Goal: Information Seeking & Learning: Understand process/instructions

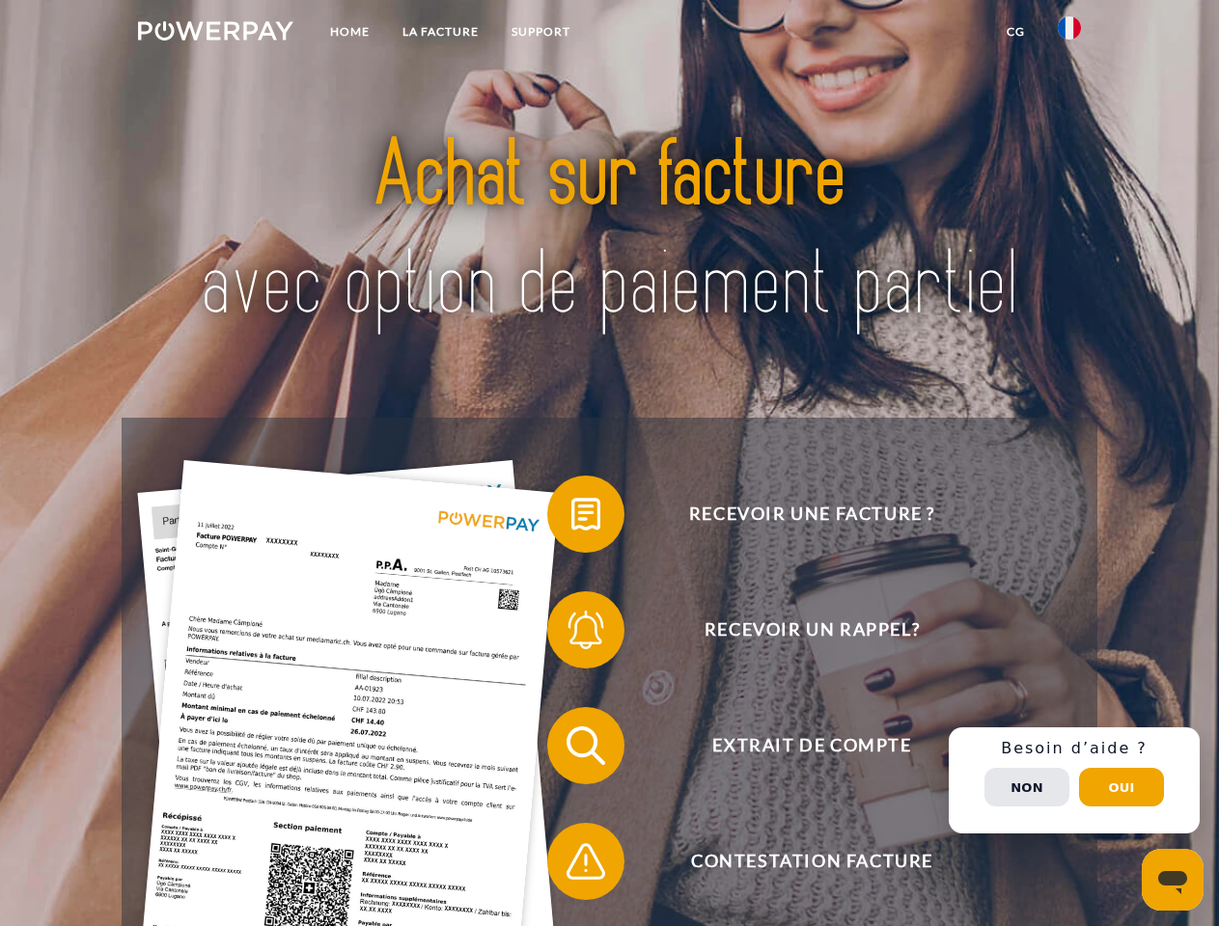
click at [215, 34] on img at bounding box center [215, 30] width 155 height 19
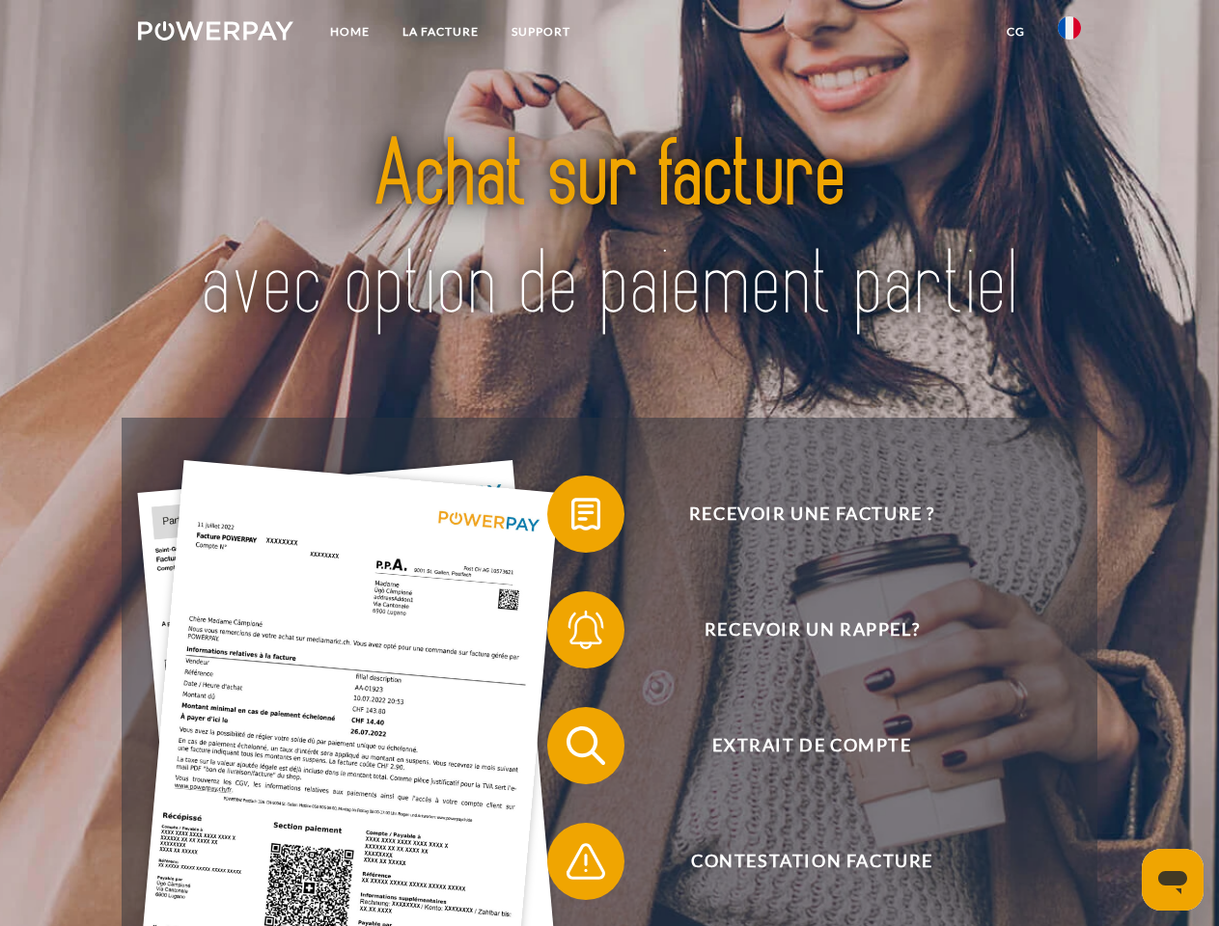
click at [1069, 34] on img at bounding box center [1068, 27] width 23 height 23
click at [1015, 32] on link "CG" at bounding box center [1015, 31] width 51 height 35
click at [571, 518] on span at bounding box center [556, 514] width 96 height 96
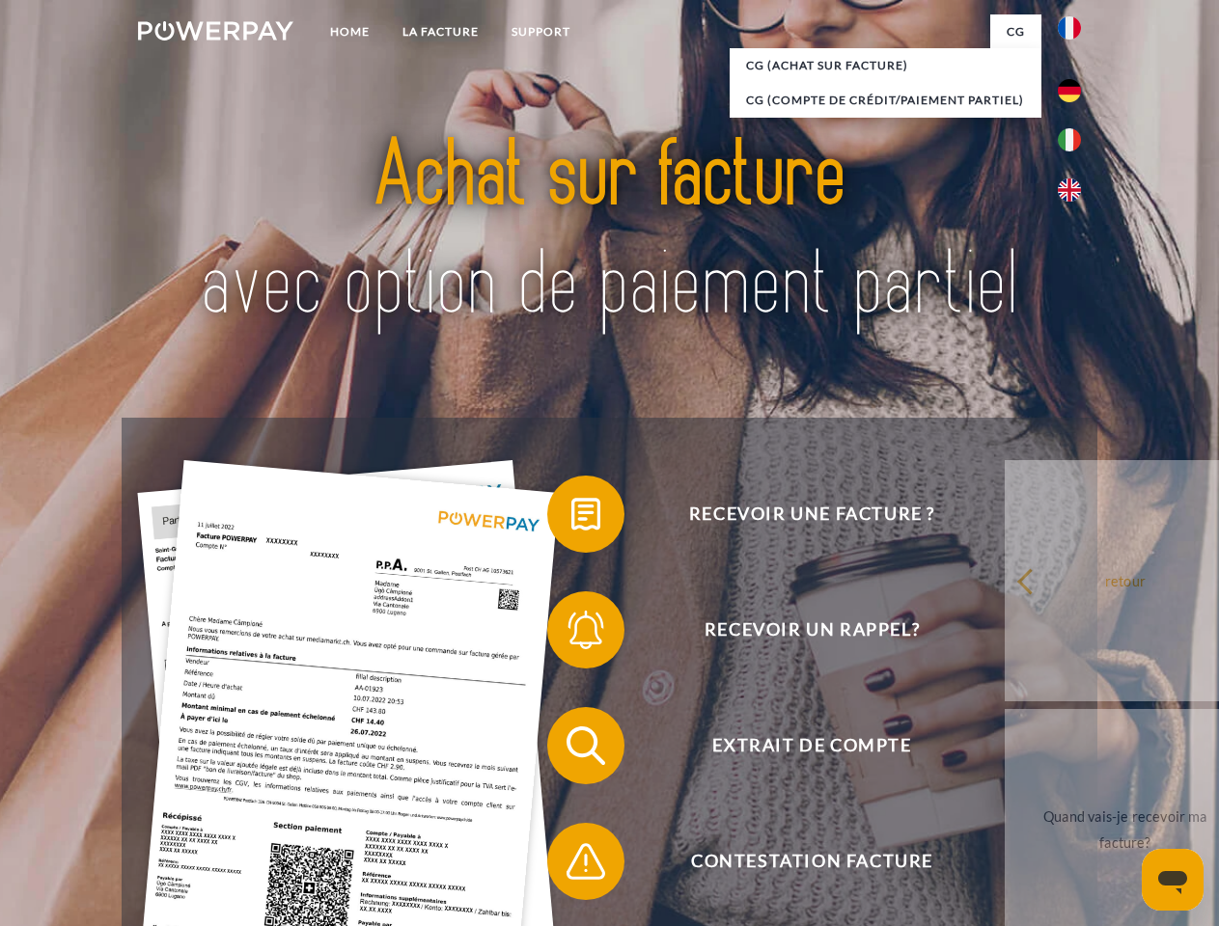
click at [571, 634] on div "Recevoir une facture ? Recevoir un rappel? Extrait de compte retour" at bounding box center [609, 804] width 974 height 772
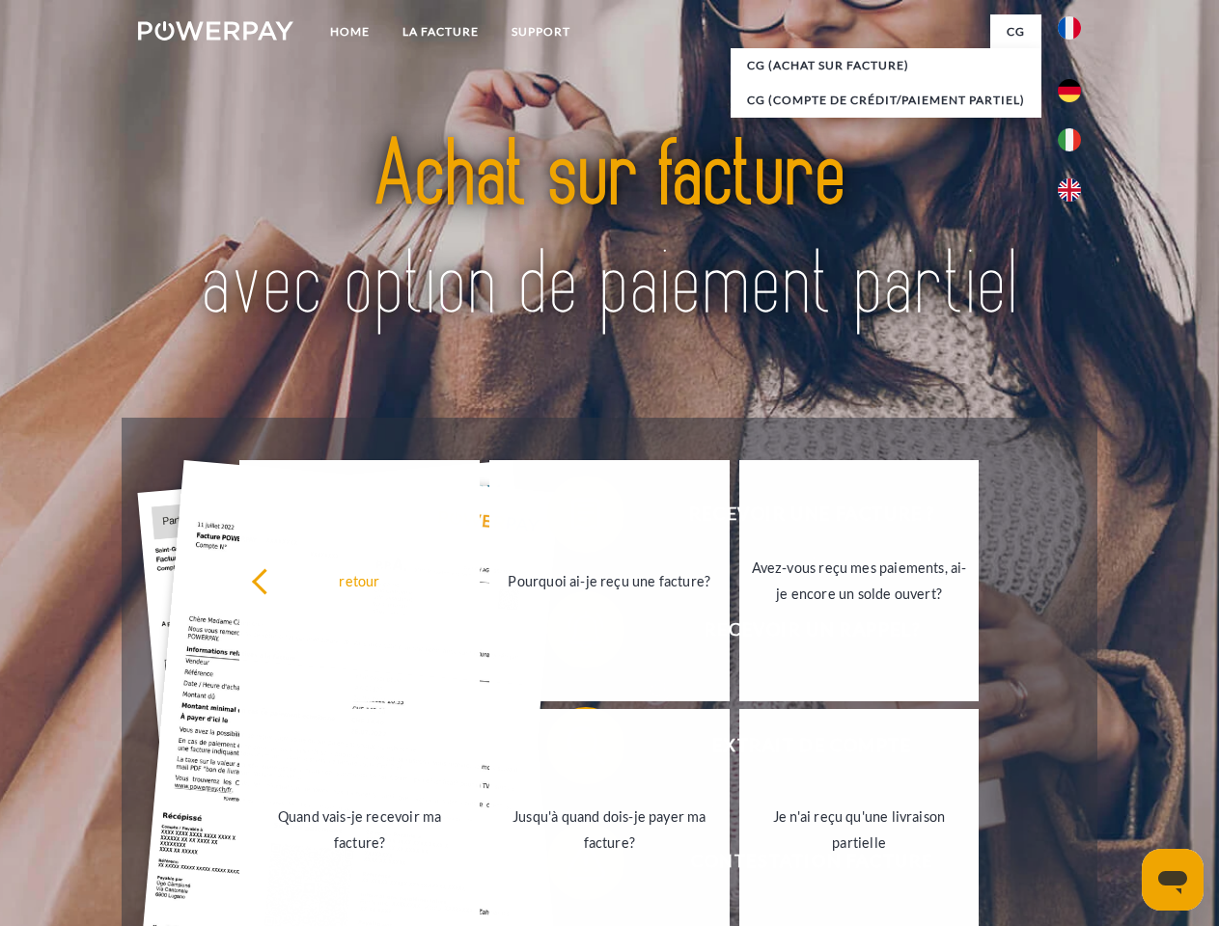
click at [571, 750] on link "Jusqu'à quand dois-je payer ma facture?" at bounding box center [609, 829] width 240 height 241
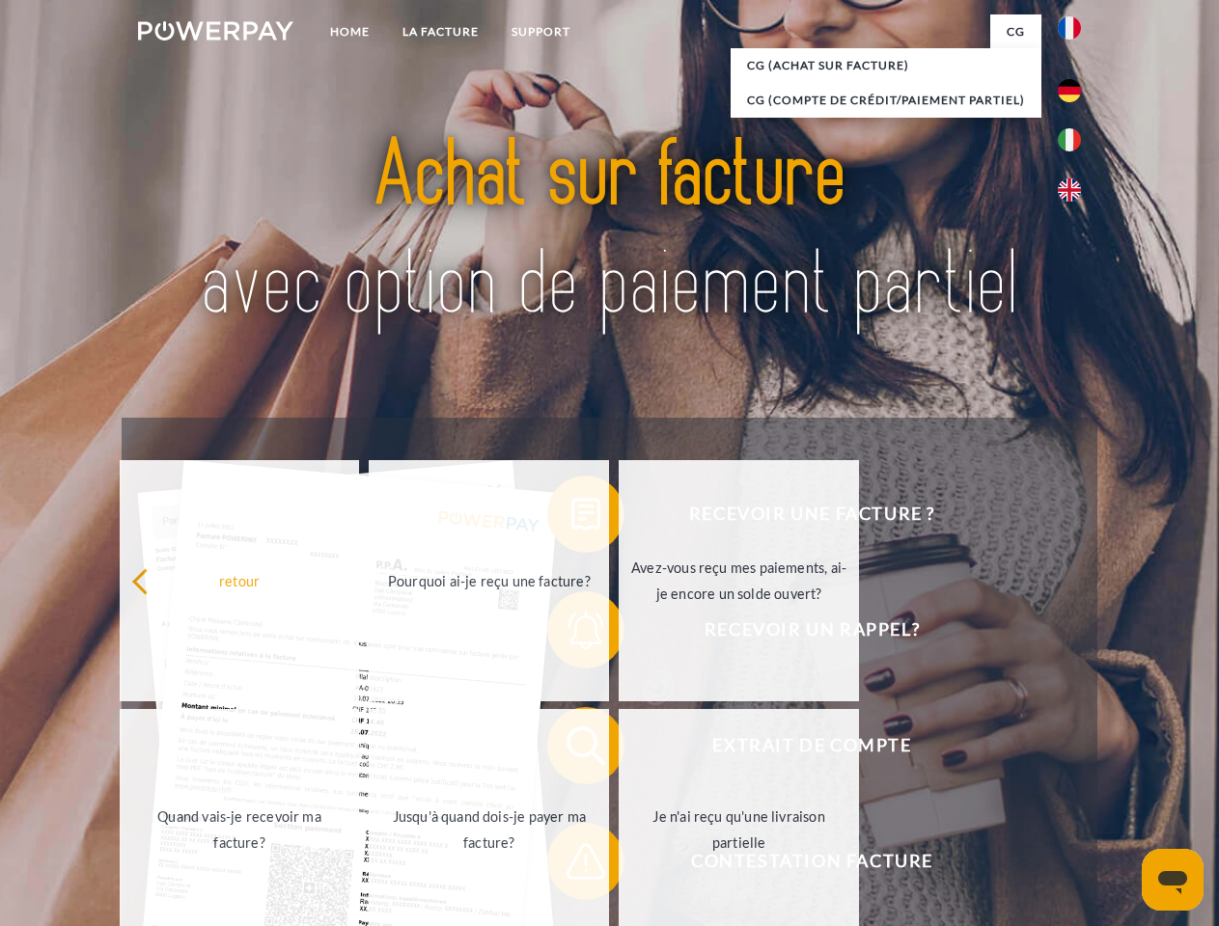
click at [571, 865] on span at bounding box center [556, 861] width 96 height 96
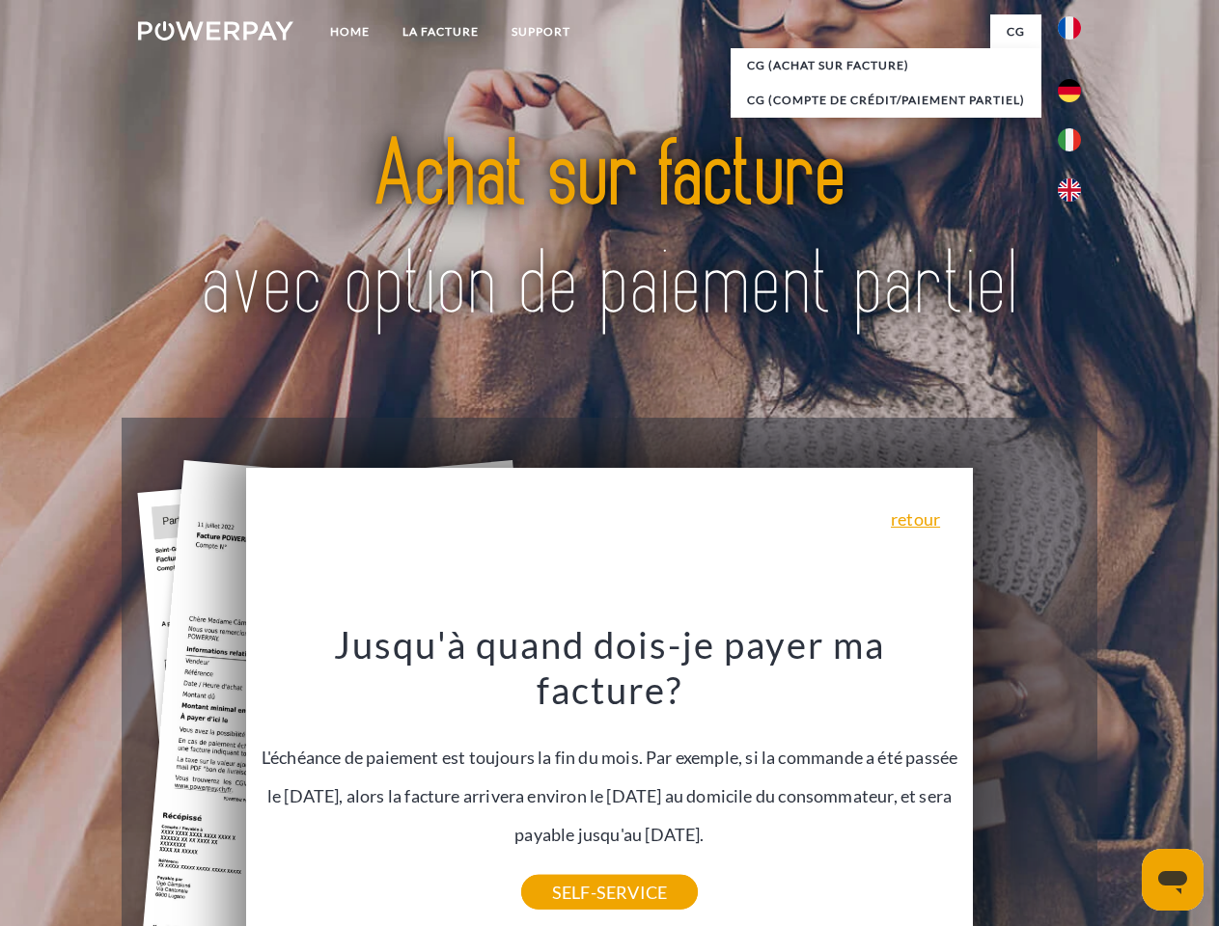
click at [1074, 781] on div "Recevoir une facture ? Recevoir un rappel? Extrait de compte retour" at bounding box center [609, 804] width 974 height 772
click at [1027, 784] on span "Extrait de compte" at bounding box center [811, 745] width 473 height 77
click at [1121, 787] on header "Home LA FACTURE Support" at bounding box center [609, 666] width 1219 height 1332
